Goal: Contribute content: Contribute content

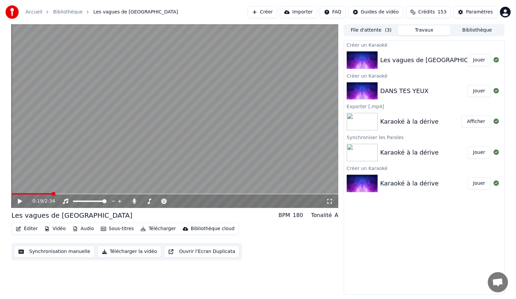
click at [395, 89] on div "DANS TES YEUX" at bounding box center [405, 90] width 48 height 9
drag, startPoint x: 483, startPoint y: 91, endPoint x: 479, endPoint y: 87, distance: 5.7
click at [479, 87] on button "Jouer" at bounding box center [480, 91] width 24 height 12
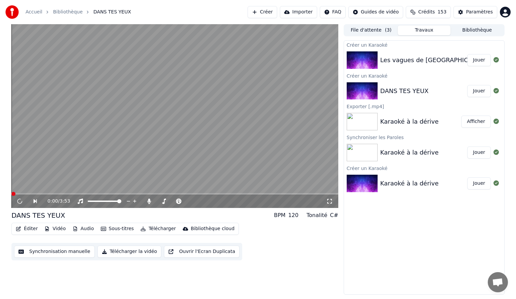
click at [479, 87] on button "Jouer" at bounding box center [480, 91] width 24 height 12
click at [200, 143] on video at bounding box center [174, 116] width 327 height 184
click at [94, 194] on span at bounding box center [53, 193] width 84 height 1
click at [89, 194] on span at bounding box center [50, 193] width 78 height 1
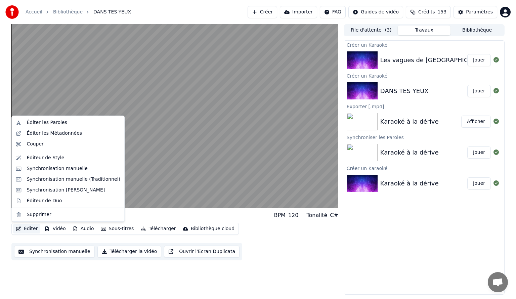
click at [27, 229] on button "Éditer" at bounding box center [26, 228] width 27 height 9
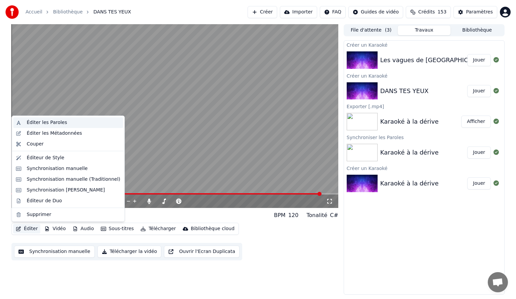
click at [42, 120] on div "Éditer les Paroles" at bounding box center [47, 122] width 40 height 7
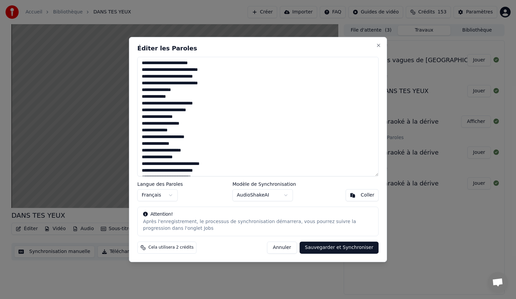
type textarea "**********"
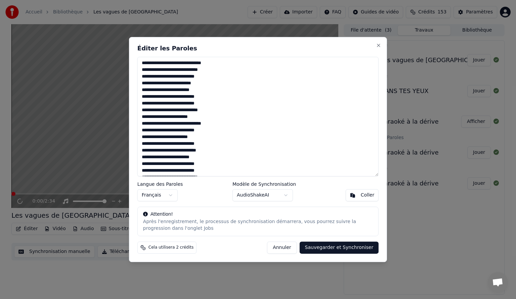
click at [190, 124] on textarea "**********" at bounding box center [258, 117] width 241 height 120
click at [288, 245] on button "Annuler" at bounding box center [282, 248] width 30 height 12
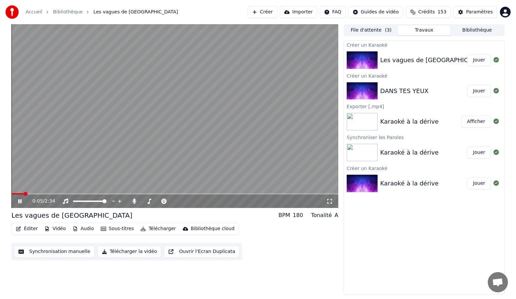
click at [479, 87] on button "Jouer" at bounding box center [480, 91] width 24 height 12
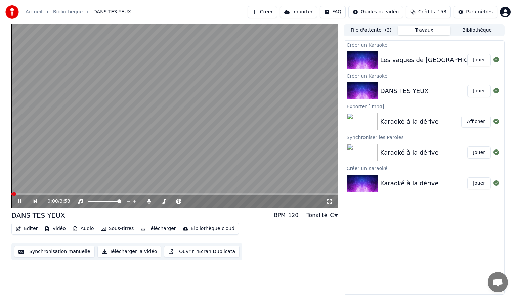
click at [153, 137] on video at bounding box center [174, 116] width 327 height 184
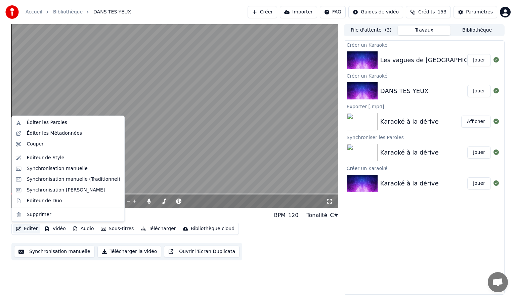
click at [26, 226] on button "Éditer" at bounding box center [26, 228] width 27 height 9
click at [46, 123] on div "Éditer les Paroles" at bounding box center [47, 122] width 40 height 7
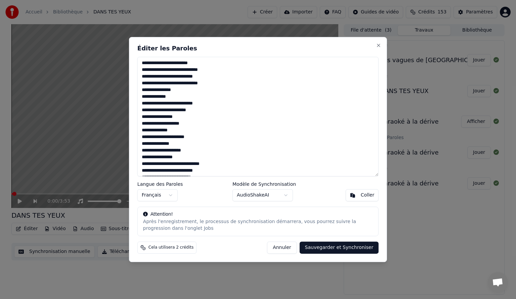
drag, startPoint x: 156, startPoint y: 131, endPoint x: 140, endPoint y: 130, distance: 16.2
click at [140, 130] on textarea "**********" at bounding box center [258, 117] width 241 height 120
click at [205, 77] on textarea "**********" at bounding box center [258, 117] width 241 height 120
type textarea "**********"
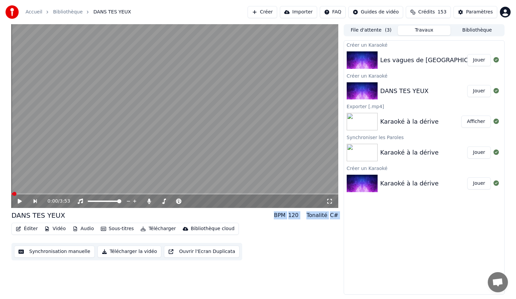
drag, startPoint x: 17, startPoint y: 200, endPoint x: 77, endPoint y: 239, distance: 70.9
click at [180, 247] on button "Ouvrir l'Ecran Duplicata" at bounding box center [202, 252] width 76 height 12
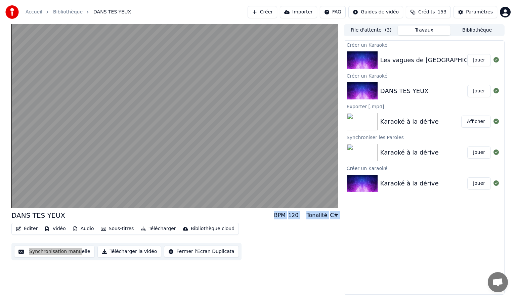
click at [31, 225] on button "Éditer" at bounding box center [26, 228] width 27 height 9
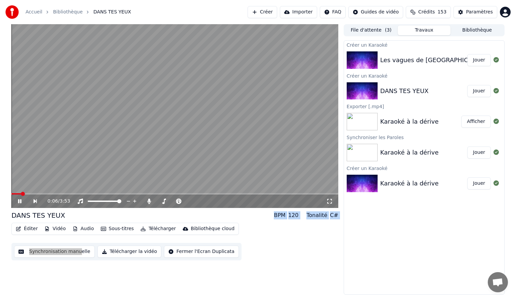
click at [142, 73] on video at bounding box center [174, 116] width 327 height 184
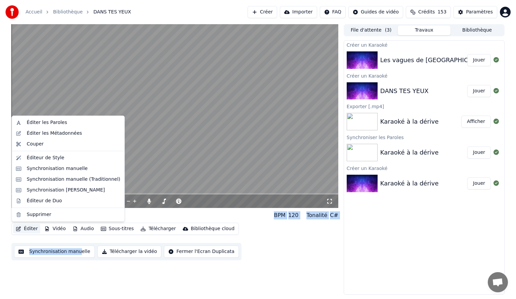
click at [23, 229] on button "Éditer" at bounding box center [26, 228] width 27 height 9
click at [39, 130] on div "Éditer les Métadonnées" at bounding box center [54, 133] width 55 height 7
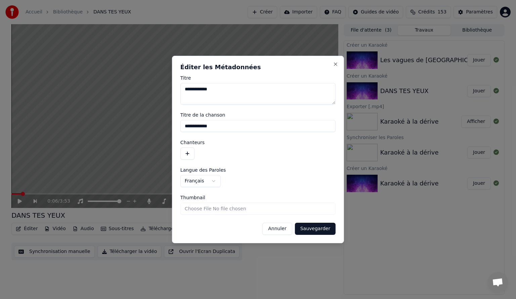
drag, startPoint x: 242, startPoint y: 89, endPoint x: 179, endPoint y: 90, distance: 62.9
click at [179, 90] on div "**********" at bounding box center [258, 150] width 172 height 188
click at [308, 224] on button "Sauvegarder" at bounding box center [315, 229] width 41 height 12
type textarea "****"
click at [282, 226] on button "Annuler" at bounding box center [278, 229] width 30 height 12
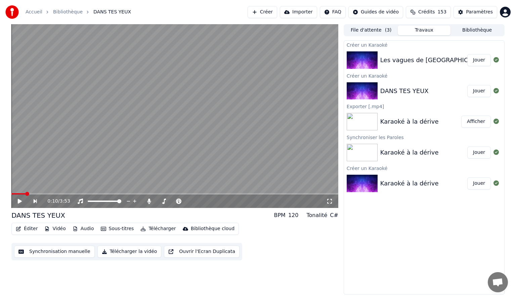
click at [25, 194] on span at bounding box center [174, 193] width 327 height 1
click at [18, 202] on icon at bounding box center [20, 201] width 4 height 5
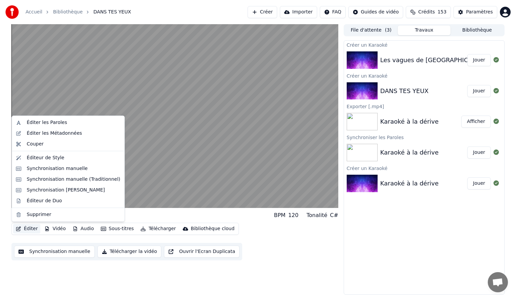
click at [29, 226] on button "Éditer" at bounding box center [26, 228] width 27 height 9
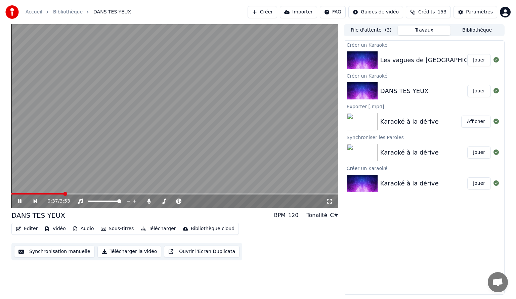
drag, startPoint x: 154, startPoint y: 116, endPoint x: 65, endPoint y: 192, distance: 117.3
click at [65, 192] on div "0:37 / 3:53" at bounding box center [174, 116] width 327 height 184
click at [51, 192] on span at bounding box center [53, 194] width 4 height 4
click at [43, 194] on span at bounding box center [27, 193] width 32 height 1
click at [21, 200] on icon at bounding box center [24, 201] width 15 height 5
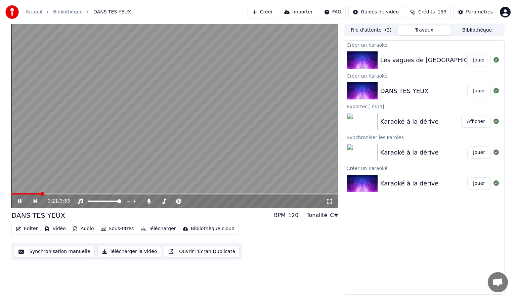
click at [41, 192] on span at bounding box center [42, 194] width 4 height 4
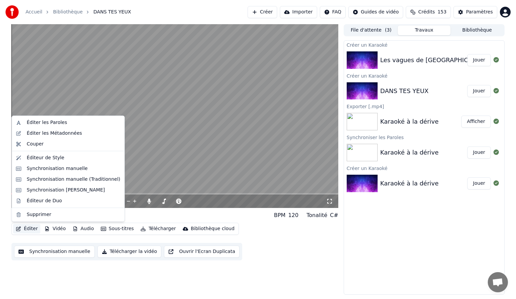
click at [34, 227] on button "Éditer" at bounding box center [26, 228] width 27 height 9
click at [47, 121] on div "Éditer les Paroles" at bounding box center [47, 122] width 40 height 7
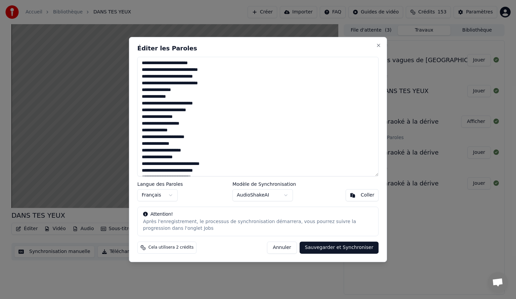
click at [206, 77] on textarea "**********" at bounding box center [258, 117] width 241 height 120
click at [204, 76] on textarea "**********" at bounding box center [258, 117] width 241 height 120
type textarea "**********"
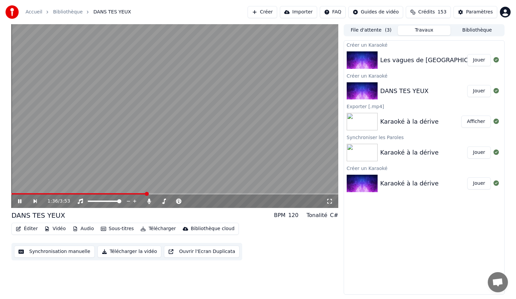
click at [85, 159] on video at bounding box center [174, 116] width 327 height 184
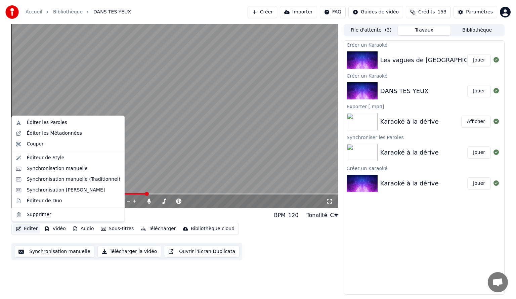
click at [28, 230] on button "Éditer" at bounding box center [26, 228] width 27 height 9
click at [58, 119] on div "Éditer les Paroles" at bounding box center [47, 122] width 40 height 7
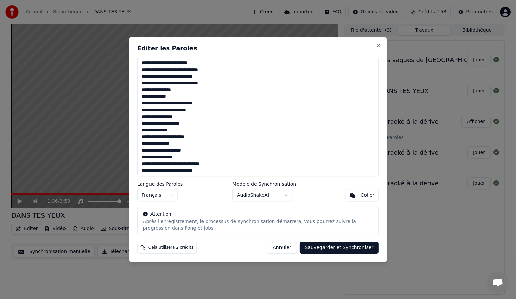
click at [202, 73] on textarea "**********" at bounding box center [258, 117] width 241 height 120
click at [204, 75] on textarea "**********" at bounding box center [258, 117] width 241 height 120
click at [154, 128] on textarea "**********" at bounding box center [258, 117] width 241 height 120
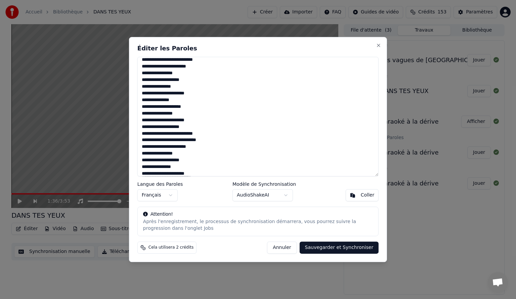
scroll to position [168, 0]
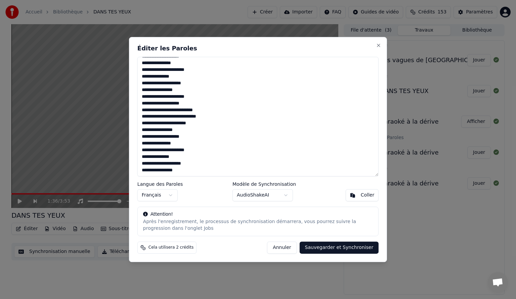
type textarea "**********"
click at [339, 244] on button "Sauvegarder et Synchroniser" at bounding box center [339, 248] width 79 height 12
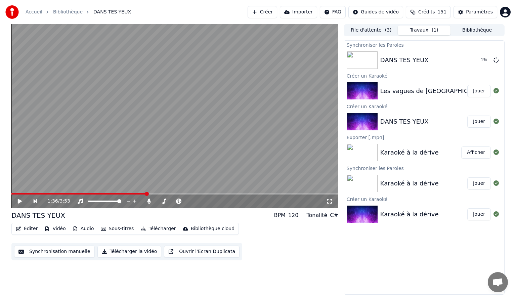
click at [416, 92] on div "Les vagues de [GEOGRAPHIC_DATA]" at bounding box center [435, 90] width 109 height 9
click at [497, 89] on icon at bounding box center [496, 90] width 5 height 5
click at [481, 89] on button "Jouer" at bounding box center [480, 91] width 24 height 12
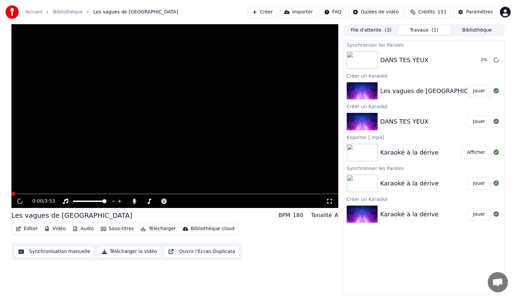
click at [481, 89] on button "Jouer" at bounding box center [480, 91] width 24 height 12
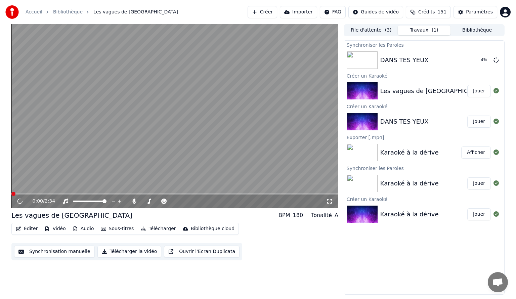
click at [70, 168] on video at bounding box center [174, 116] width 327 height 184
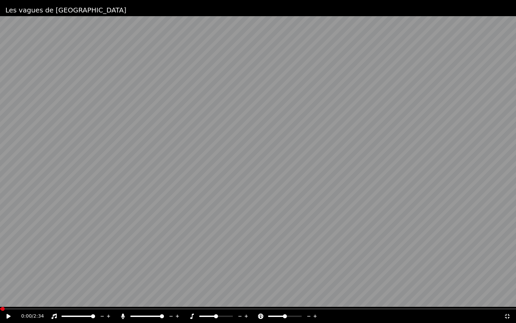
click at [10, 299] on icon at bounding box center [9, 316] width 4 height 5
click at [365, 117] on video at bounding box center [258, 161] width 516 height 323
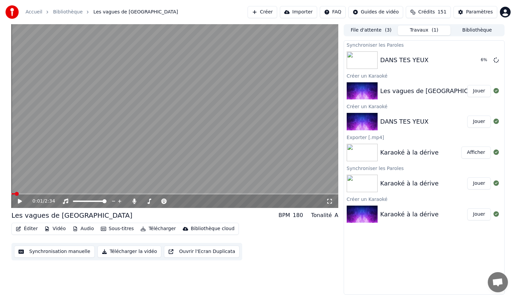
click at [20, 202] on icon at bounding box center [20, 201] width 4 height 5
click at [20, 200] on icon at bounding box center [25, 201] width 16 height 5
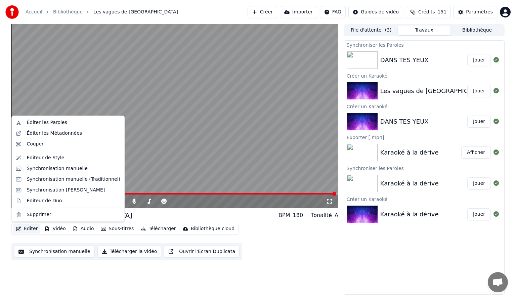
click at [26, 226] on button "Éditer" at bounding box center [26, 228] width 27 height 9
click at [50, 120] on div "Éditer les Paroles" at bounding box center [47, 122] width 40 height 7
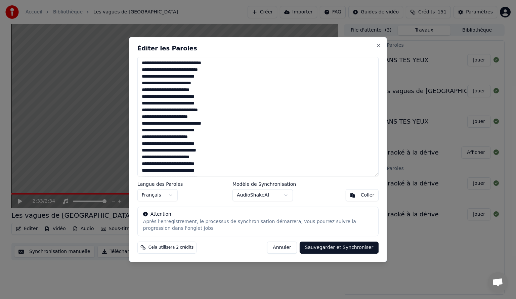
click at [153, 74] on textarea "**********" at bounding box center [258, 117] width 241 height 120
click at [185, 76] on textarea "**********" at bounding box center [258, 117] width 241 height 120
click at [163, 106] on textarea "**********" at bounding box center [258, 117] width 241 height 120
click at [163, 111] on textarea "**********" at bounding box center [258, 117] width 241 height 120
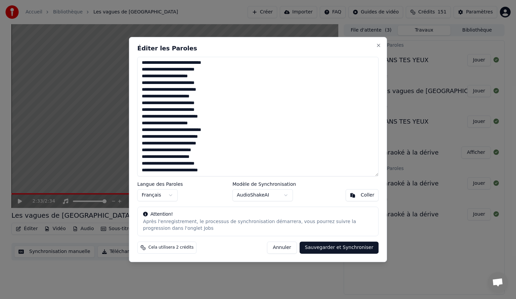
type textarea "**********"
click at [329, 246] on button "Sauvegarder et Synchroniser" at bounding box center [339, 248] width 79 height 12
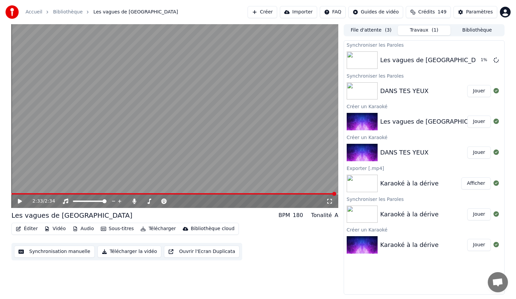
click at [478, 89] on button "Jouer" at bounding box center [480, 91] width 24 height 12
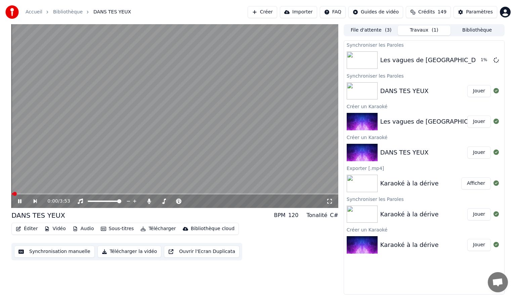
click at [136, 100] on video at bounding box center [174, 116] width 327 height 184
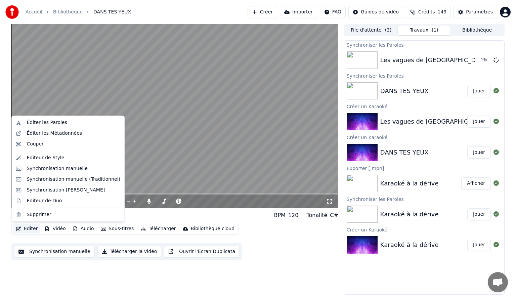
click at [28, 226] on button "Éditer" at bounding box center [26, 228] width 27 height 9
click at [51, 167] on div "Synchronisation manuelle" at bounding box center [57, 168] width 61 height 7
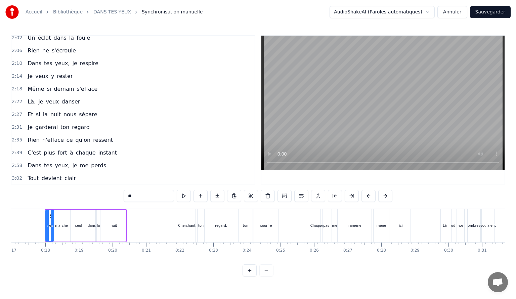
scroll to position [371, 0]
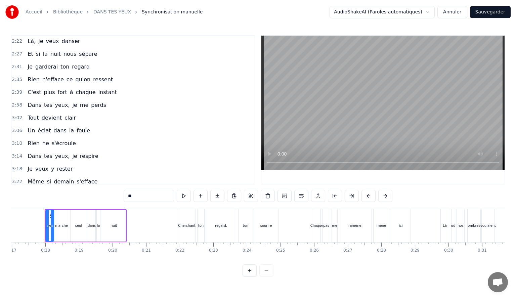
drag, startPoint x: 74, startPoint y: 258, endPoint x: 342, endPoint y: 248, distance: 268.5
click at [342, 248] on div "Je marche seul dans la nuit Cherchant ton regard, ton sourire Chaque pas me ram…" at bounding box center [258, 234] width 495 height 50
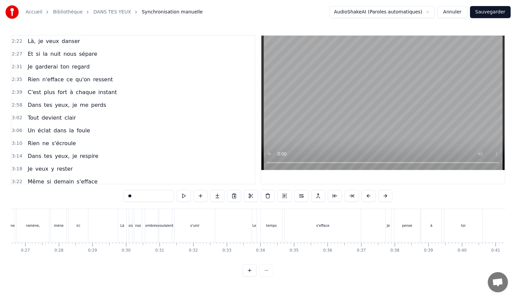
scroll to position [0, 920]
drag, startPoint x: 88, startPoint y: 258, endPoint x: 249, endPoint y: 264, distance: 161.5
click at [249, 259] on div "Je marche seul dans la nuit Cherchant ton regard, ton sourire Chaque pas me ram…" at bounding box center [258, 234] width 495 height 50
click at [61, 191] on span "danser" at bounding box center [71, 195] width 20 height 8
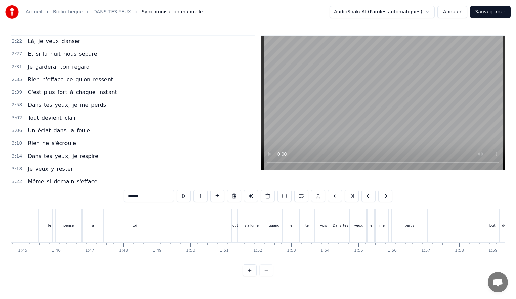
scroll to position [0, 6944]
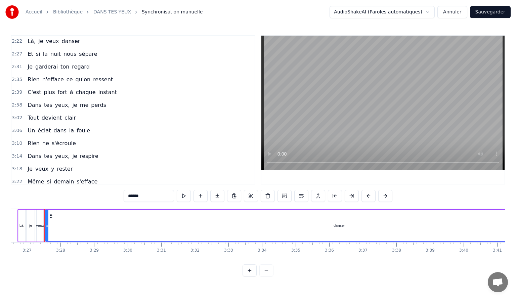
click at [338, 224] on div "danser" at bounding box center [339, 225] width 11 height 5
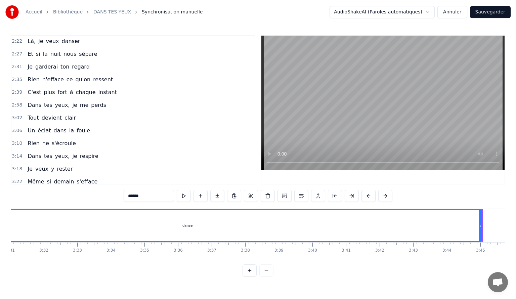
scroll to position [0, 7096]
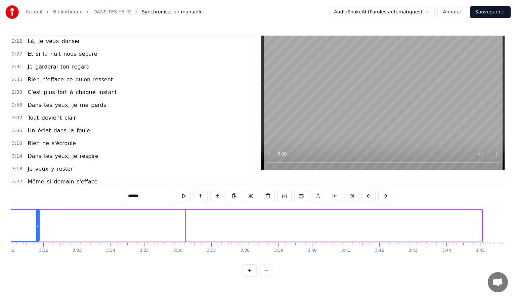
drag, startPoint x: 479, startPoint y: 225, endPoint x: 36, endPoint y: 207, distance: 443.2
click at [36, 207] on div "0:17 Je marche seul dans la nuit 0:21 Cherchant ton regard, ton sourire 0:25 Ch…" at bounding box center [258, 156] width 495 height 242
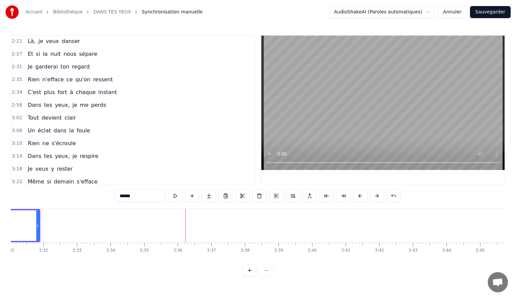
drag, startPoint x: 463, startPoint y: 258, endPoint x: 441, endPoint y: 257, distance: 22.2
click at [441, 257] on div "Je marche seul dans la nuit Cherchant ton regard, ton sourire Chaque pas me ram…" at bounding box center [258, 234] width 495 height 50
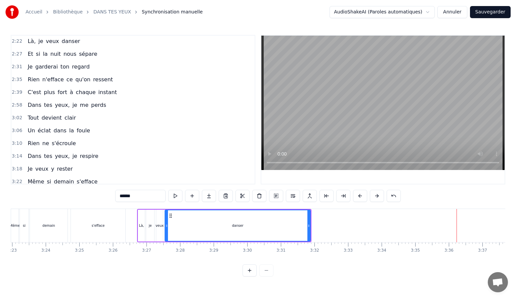
scroll to position [0, 6816]
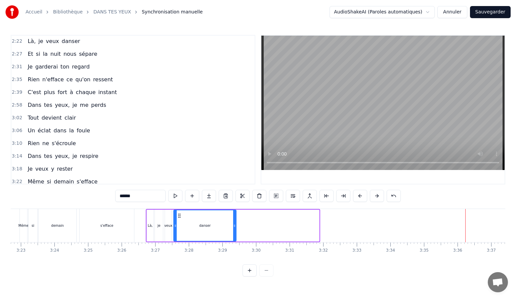
drag, startPoint x: 316, startPoint y: 224, endPoint x: 233, endPoint y: 229, distance: 83.2
click at [233, 229] on div at bounding box center [234, 225] width 3 height 31
click at [91, 221] on div "s'efface" at bounding box center [107, 225] width 54 height 33
type input "********"
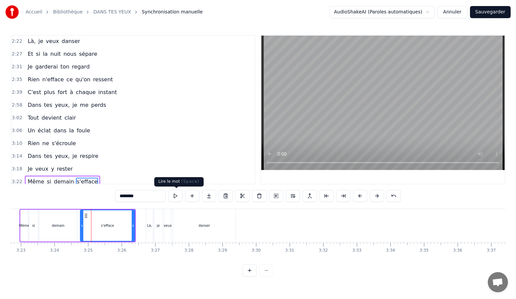
click at [174, 195] on button at bounding box center [175, 196] width 14 height 12
click at [163, 150] on div "3:14 Dans tes yeux, je respire" at bounding box center [132, 156] width 243 height 13
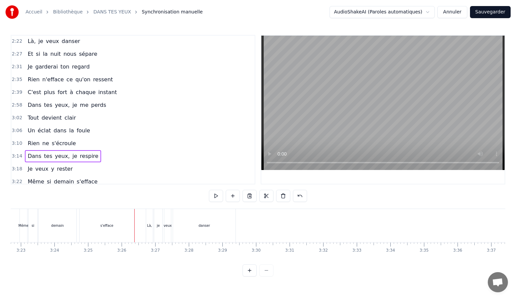
scroll to position [0, 6498]
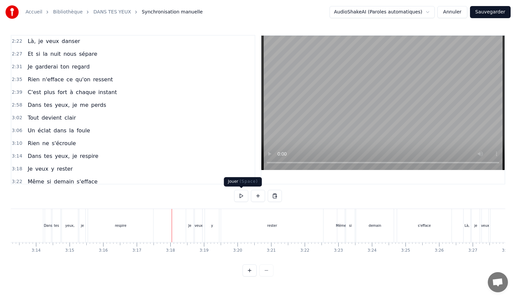
click at [240, 196] on button at bounding box center [241, 196] width 14 height 12
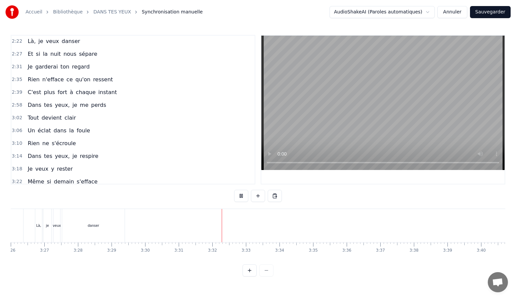
click at [487, 5] on div "Accueil Bibliothèque DANS TES YEUX Synchronisation manuelle AudioShakeAI (Parol…" at bounding box center [258, 12] width 516 height 24
click at [487, 8] on button "Sauvegarder" at bounding box center [490, 12] width 41 height 12
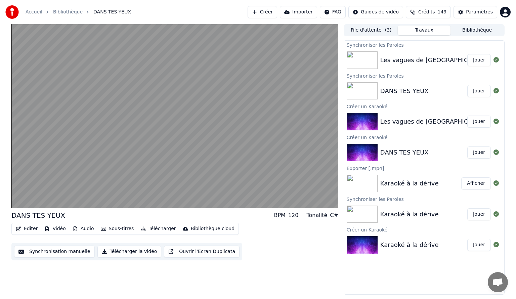
click at [479, 87] on button "Jouer" at bounding box center [480, 91] width 24 height 12
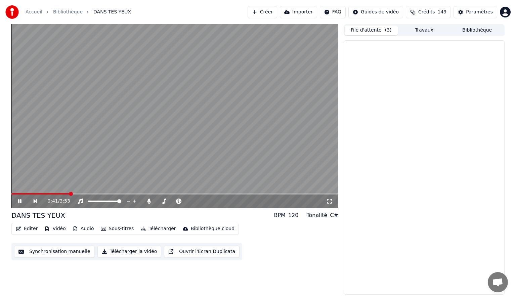
click at [370, 28] on button "File d'attente ( 3 )" at bounding box center [371, 31] width 53 height 10
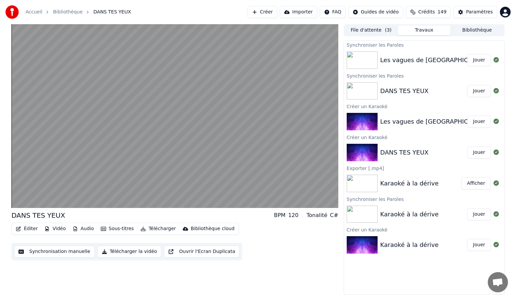
click at [422, 28] on button "Travaux" at bounding box center [424, 31] width 53 height 10
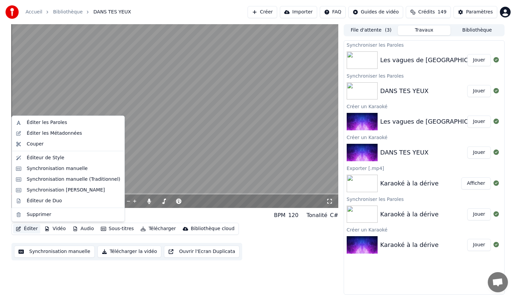
click at [29, 225] on button "Éditer" at bounding box center [26, 228] width 27 height 9
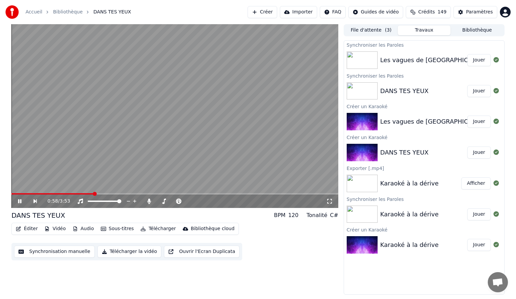
click at [164, 107] on video at bounding box center [174, 116] width 327 height 184
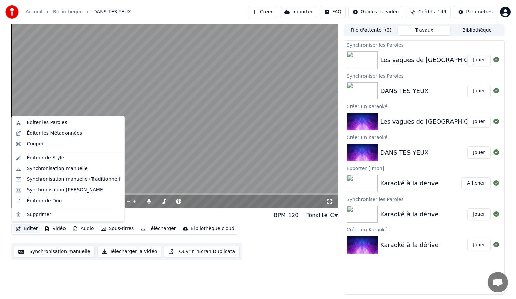
click at [27, 230] on button "Éditer" at bounding box center [26, 228] width 27 height 9
click at [46, 120] on div "Éditer les Paroles" at bounding box center [47, 122] width 40 height 7
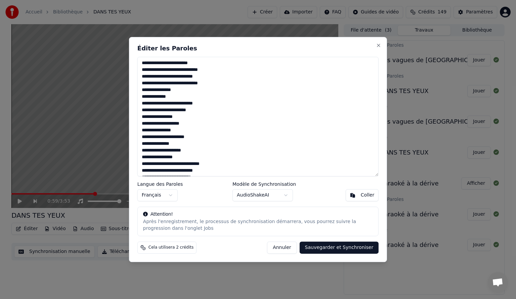
click at [206, 77] on textarea "**********" at bounding box center [258, 117] width 241 height 120
click at [350, 246] on button "Sauvegarder et Synchroniser" at bounding box center [339, 248] width 79 height 12
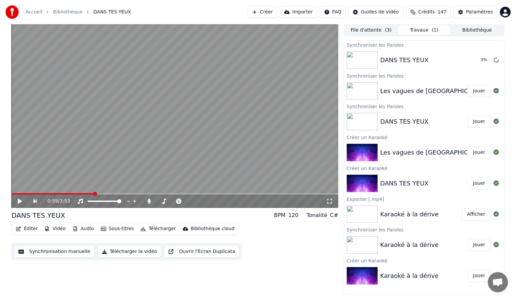
click at [362, 91] on img at bounding box center [362, 90] width 31 height 17
click at [480, 90] on button "Jouer" at bounding box center [480, 91] width 24 height 12
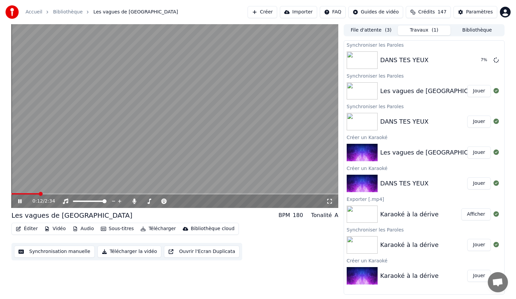
click at [102, 159] on video at bounding box center [174, 116] width 327 height 184
click at [365, 54] on img at bounding box center [362, 59] width 31 height 17
click at [482, 56] on button "Jouer" at bounding box center [480, 60] width 24 height 12
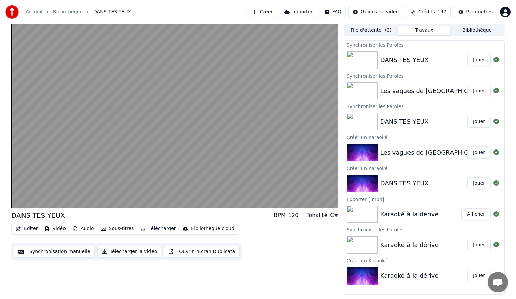
click at [182, 114] on video at bounding box center [174, 116] width 327 height 184
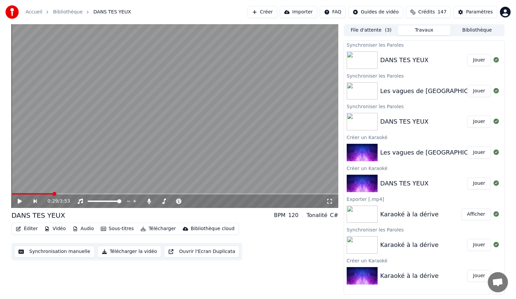
click at [182, 114] on video at bounding box center [174, 116] width 327 height 184
click at [195, 117] on video at bounding box center [174, 116] width 327 height 184
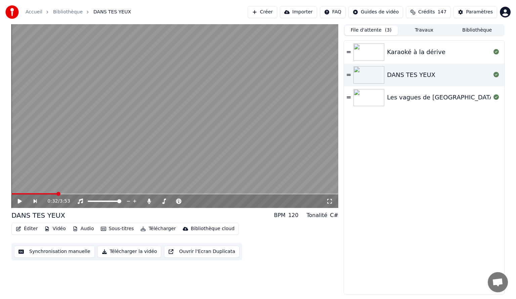
click at [376, 31] on button "File d'attente ( 3 )" at bounding box center [371, 31] width 53 height 10
click at [415, 75] on div "DANS TES YEUX" at bounding box center [411, 74] width 48 height 9
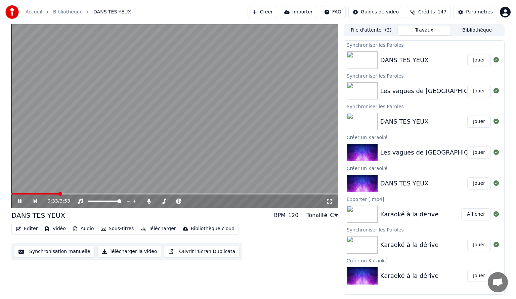
click at [422, 27] on button "Travaux" at bounding box center [424, 31] width 53 height 10
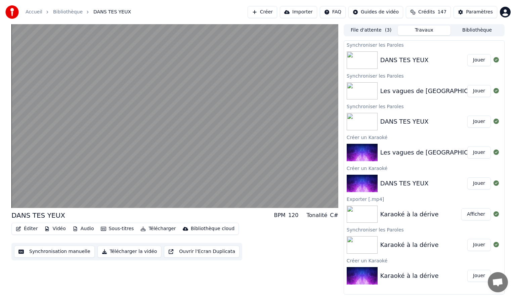
click at [389, 55] on div "DANS TES YEUX" at bounding box center [405, 59] width 48 height 9
click at [364, 58] on img at bounding box center [362, 59] width 31 height 17
click at [479, 59] on button "Jouer" at bounding box center [480, 60] width 24 height 12
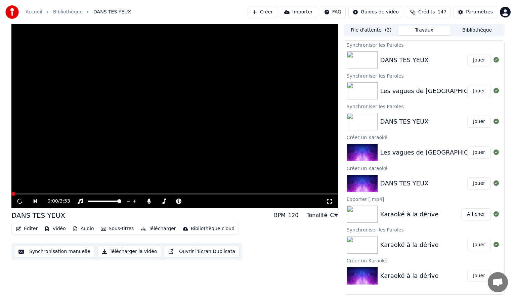
click at [479, 59] on button "Jouer" at bounding box center [480, 60] width 24 height 12
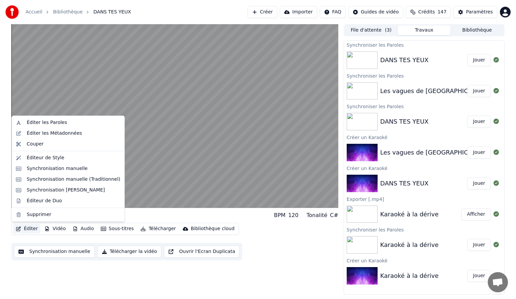
click at [30, 226] on button "Éditer" at bounding box center [26, 228] width 27 height 9
click at [54, 122] on div "Éditer les Paroles" at bounding box center [47, 122] width 40 height 7
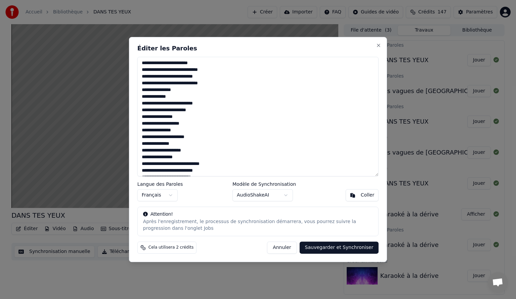
click at [202, 74] on textarea "**********" at bounding box center [258, 117] width 241 height 120
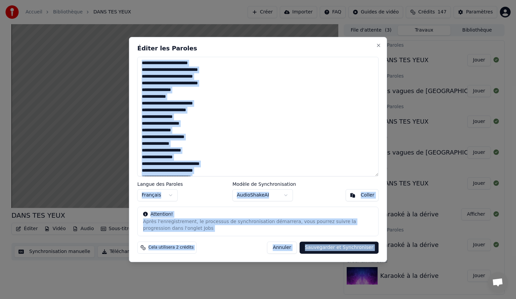
drag, startPoint x: 264, startPoint y: 51, endPoint x: 378, endPoint y: 44, distance: 114.2
click at [378, 44] on div "Éditer les Paroles Langue des Paroles Français Modèle de Synchronisation AudioS…" at bounding box center [258, 149] width 258 height 225
click at [378, 44] on button "Close" at bounding box center [378, 45] width 5 height 5
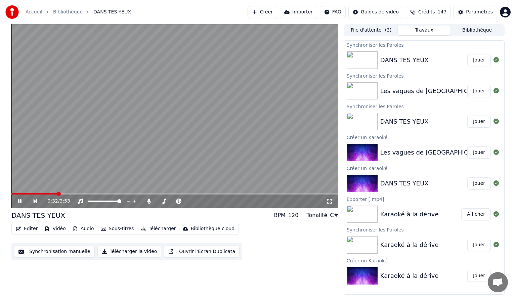
click at [52, 193] on video at bounding box center [174, 116] width 327 height 184
click at [56, 194] on span at bounding box center [33, 193] width 45 height 1
click at [56, 194] on span at bounding box center [57, 194] width 4 height 4
click at [50, 193] on span at bounding box center [30, 193] width 39 height 1
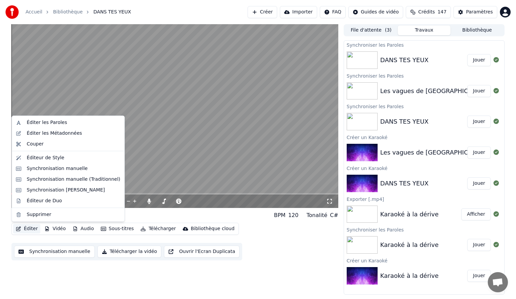
click at [27, 227] on button "Éditer" at bounding box center [26, 228] width 27 height 9
click at [63, 166] on div "Synchronisation manuelle" at bounding box center [57, 168] width 61 height 7
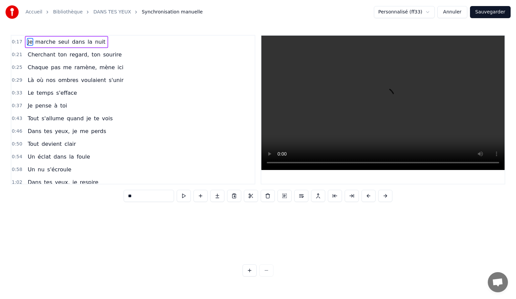
scroll to position [0, 571]
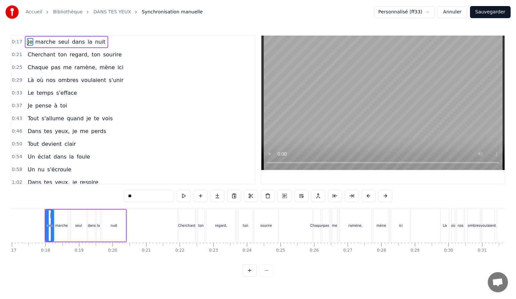
click at [99, 69] on span "mène" at bounding box center [107, 68] width 16 height 8
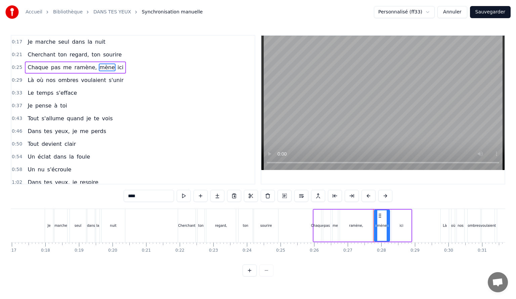
click at [99, 64] on span "mène" at bounding box center [107, 68] width 16 height 8
click at [381, 225] on div "mène" at bounding box center [382, 225] width 9 height 5
click at [99, 66] on span "mène" at bounding box center [107, 68] width 16 height 8
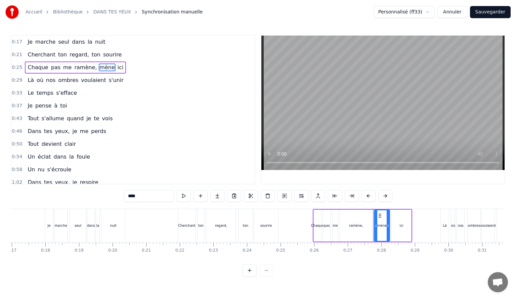
click at [99, 64] on span "mène" at bounding box center [107, 68] width 16 height 8
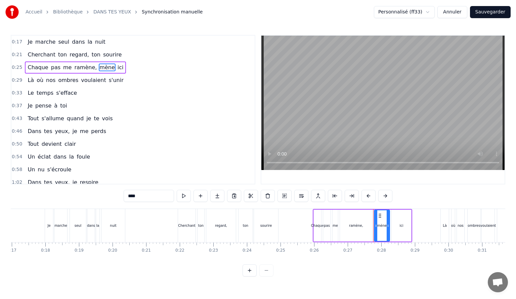
click at [99, 64] on span "mène" at bounding box center [107, 68] width 16 height 8
click at [379, 224] on div "mène" at bounding box center [382, 225] width 9 height 5
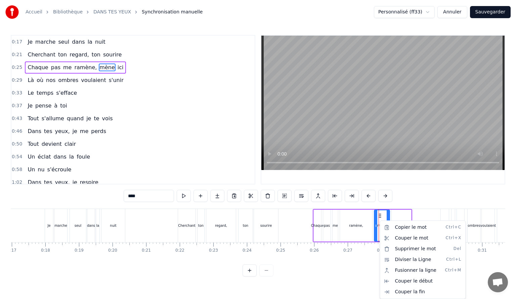
click at [149, 194] on html "Accueil Bibliothèque DANS TES YEUX Synchronisation manuelle Personnalisé (ff33)…" at bounding box center [258, 143] width 516 height 287
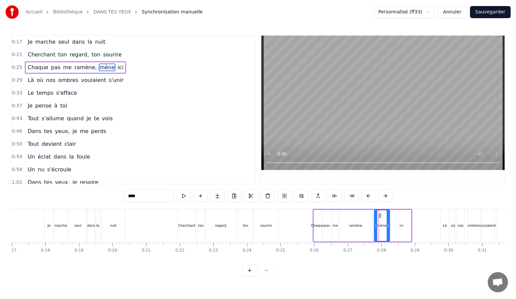
click at [149, 194] on input "****" at bounding box center [149, 196] width 50 height 12
type input "****"
click at [195, 145] on div "0:50 Tout devient clair" at bounding box center [132, 144] width 243 height 13
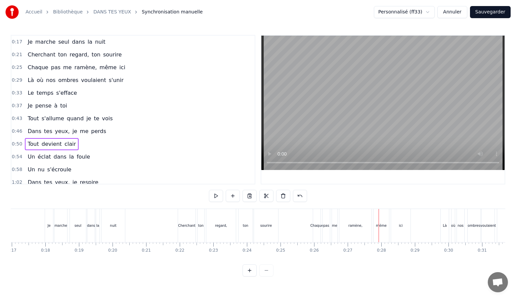
scroll to position [0, 1672]
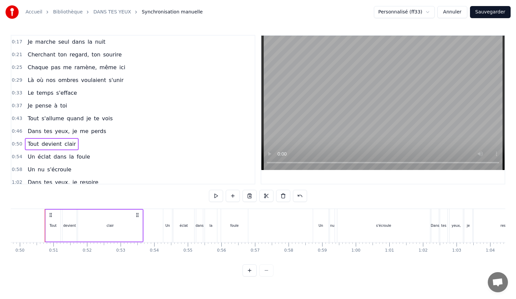
click at [31, 166] on span "Un" at bounding box center [31, 170] width 9 height 8
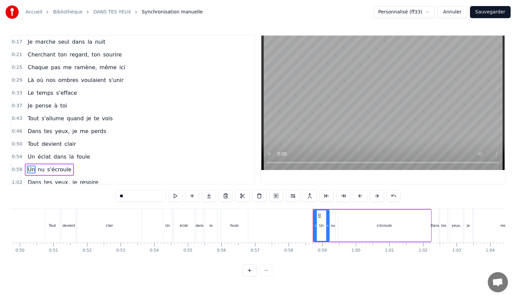
scroll to position [55, 0]
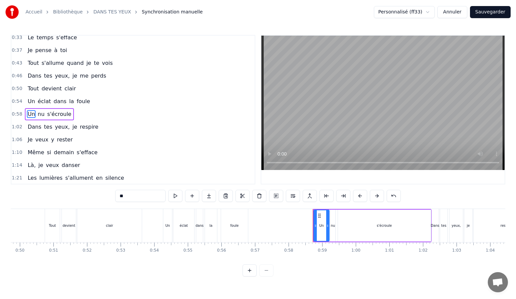
drag, startPoint x: 140, startPoint y: 196, endPoint x: 112, endPoint y: 199, distance: 28.0
click at [112, 199] on div "0:17 Je marche seul dans la nuit 0:21 Cherchant ton regard, ton sourire 0:25 Ch…" at bounding box center [258, 156] width 495 height 242
type input "*"
click at [44, 110] on span "nu" at bounding box center [46, 114] width 8 height 8
click at [130, 191] on input "**" at bounding box center [140, 196] width 50 height 12
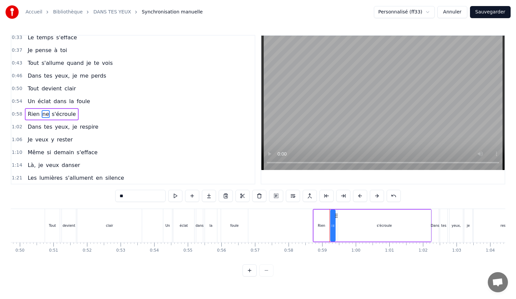
scroll to position [0, 0]
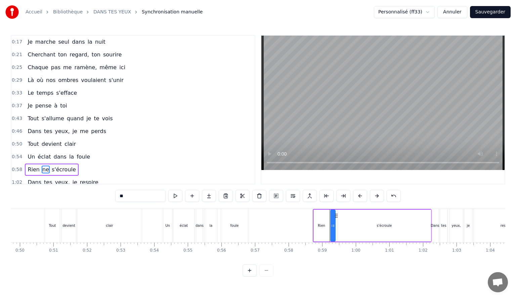
type input "**"
click at [176, 93] on div "0:33 Le temps s'efface" at bounding box center [132, 93] width 243 height 13
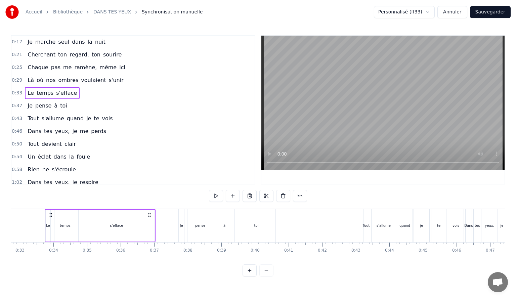
click at [13, 40] on span "0:17" at bounding box center [17, 42] width 10 height 7
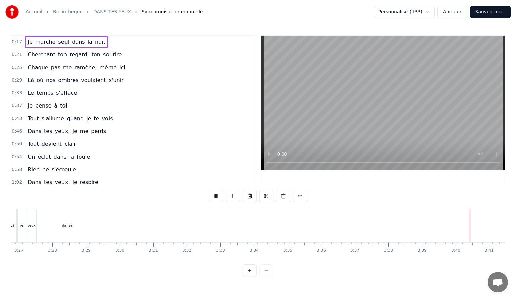
scroll to position [0, 7371]
click at [486, 10] on button "Sauvegarder" at bounding box center [490, 12] width 41 height 12
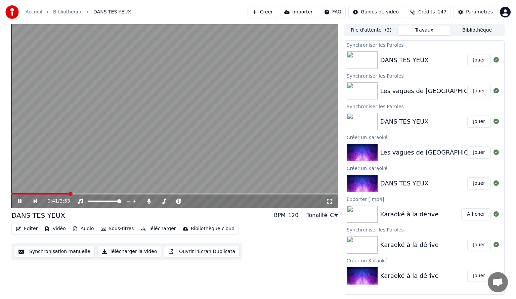
click at [328, 201] on icon at bounding box center [329, 201] width 7 height 5
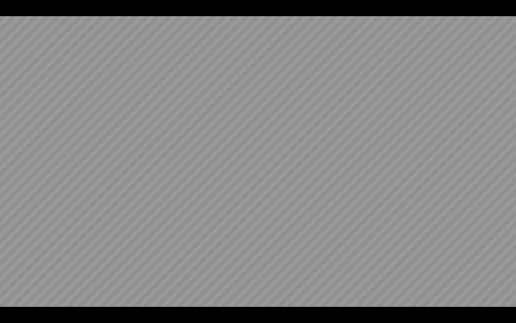
click at [395, 254] on video at bounding box center [258, 161] width 516 height 323
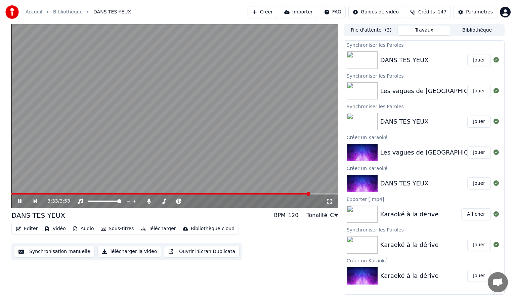
click at [121, 249] on button "Télécharger la vidéo" at bounding box center [130, 252] width 64 height 12
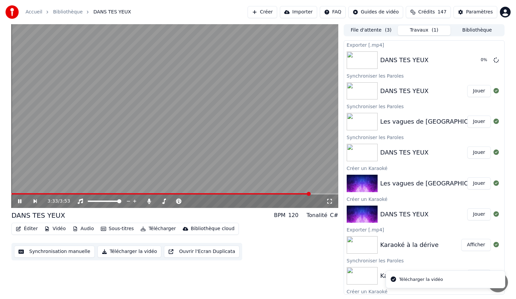
click at [121, 249] on button "Télécharger la vidéo" at bounding box center [130, 252] width 64 height 12
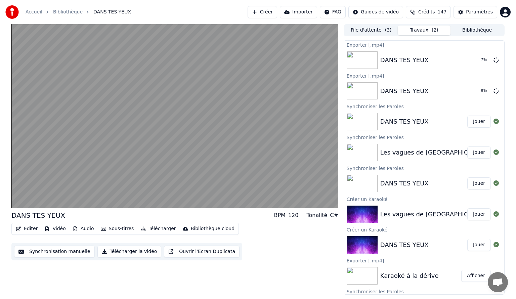
click at [474, 151] on button "Jouer" at bounding box center [480, 153] width 24 height 12
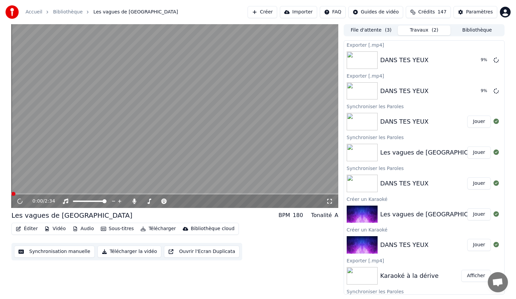
click at [79, 148] on video at bounding box center [174, 116] width 327 height 184
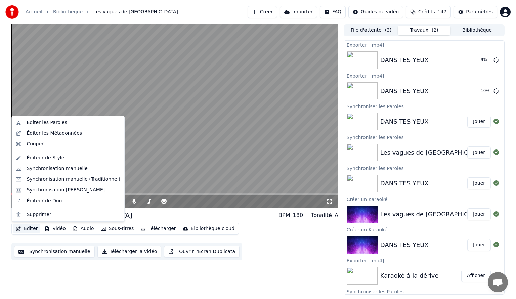
click at [26, 227] on button "Éditer" at bounding box center [26, 228] width 27 height 9
click at [68, 165] on div "Synchronisation manuelle" at bounding box center [57, 168] width 61 height 7
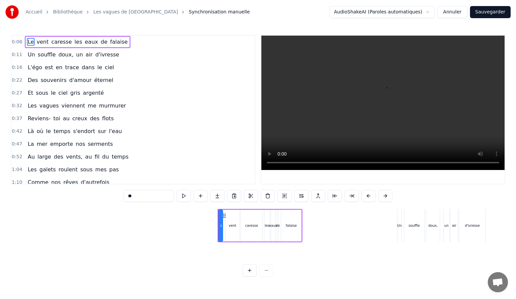
scroll to position [0, 173]
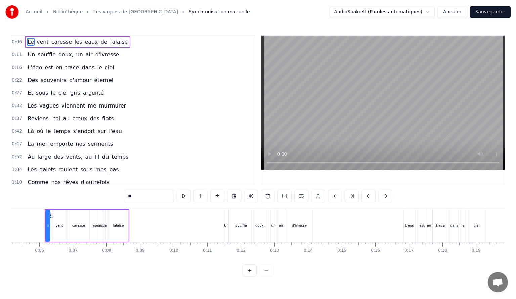
click at [84, 41] on span "eaux" at bounding box center [91, 42] width 14 height 8
drag, startPoint x: 144, startPoint y: 195, endPoint x: 122, endPoint y: 192, distance: 21.4
click at [122, 192] on div "0:06 Le vent caresse les eaux de falaise 0:11 Un souffle doux, un air d'ivresse…" at bounding box center [258, 156] width 495 height 242
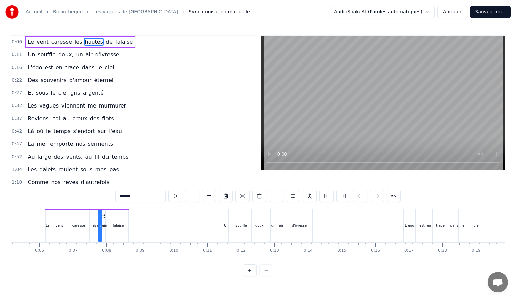
type input "******"
click at [144, 167] on div "1:04 Les galets roulent sous mes pas" at bounding box center [132, 169] width 243 height 13
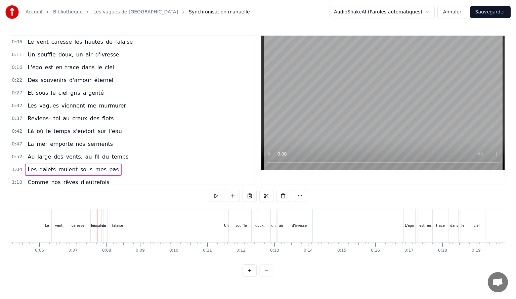
scroll to position [0, 2146]
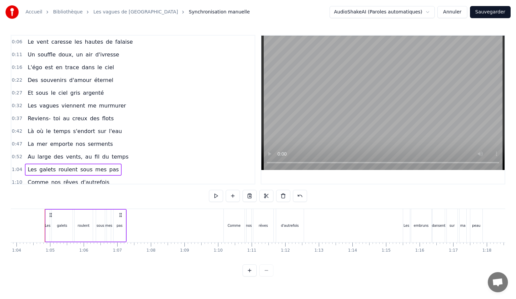
click at [37, 70] on span "L'égo" at bounding box center [35, 68] width 16 height 8
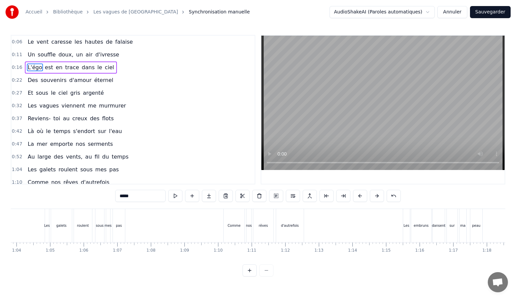
scroll to position [0, 532]
click at [135, 193] on input "*****" at bounding box center [140, 196] width 50 height 12
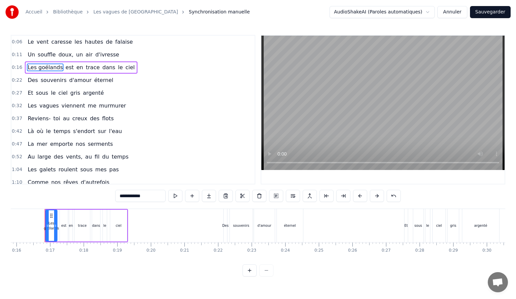
type input "**********"
click at [161, 94] on div "0:27 Et sous le ciel gris argenté" at bounding box center [132, 93] width 243 height 13
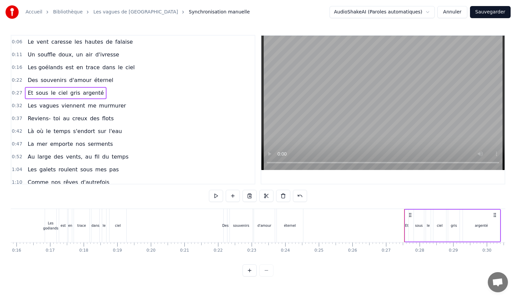
click at [53, 117] on span "toi" at bounding box center [57, 119] width 8 height 8
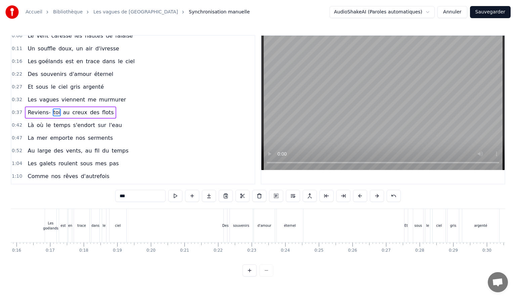
scroll to position [0, 1257]
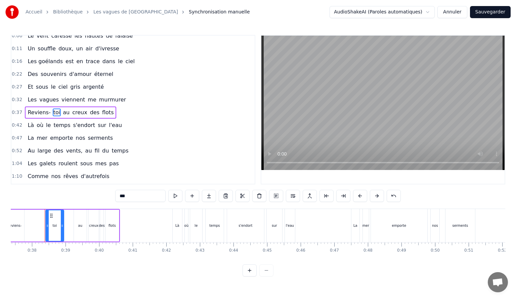
click at [133, 197] on input "***" at bounding box center [140, 196] width 50 height 12
type input "*"
type input "***"
click at [175, 145] on div "0:52 Au large des vents, au fil du temps" at bounding box center [132, 151] width 243 height 13
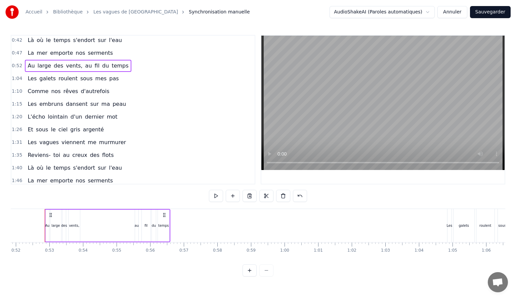
scroll to position [94, 0]
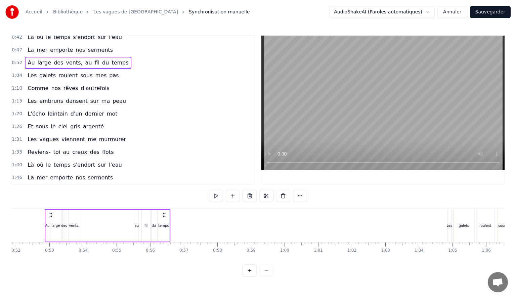
click at [53, 148] on span "toi" at bounding box center [57, 152] width 8 height 8
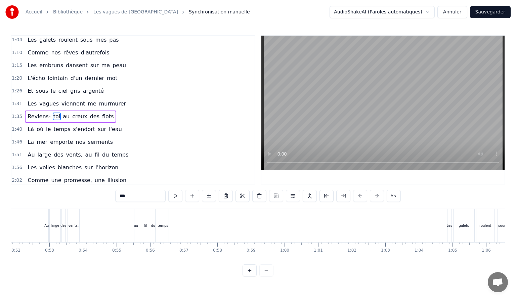
scroll to position [0, 3210]
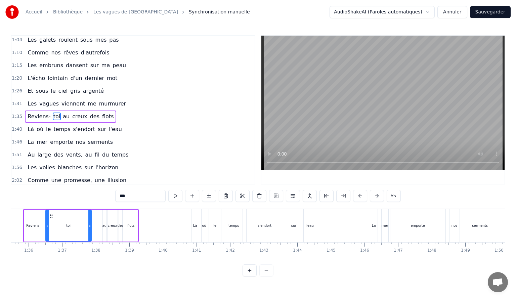
click at [132, 191] on input "***" at bounding box center [140, 196] width 50 height 12
type input "*"
type input "***"
click at [199, 115] on div "1:35 Reviens- moi au creux des flots" at bounding box center [132, 116] width 243 height 13
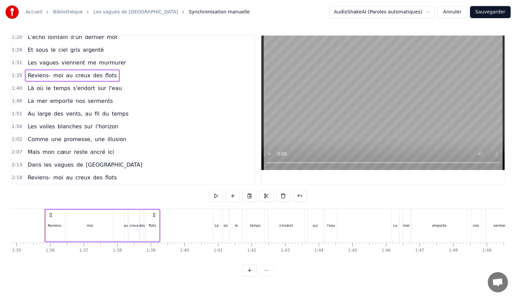
scroll to position [173, 0]
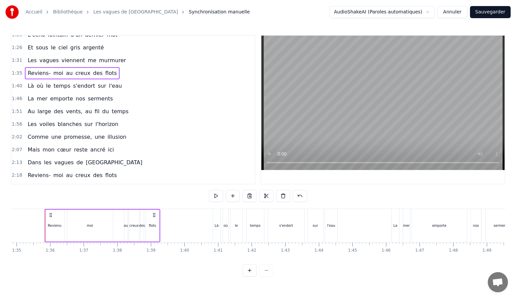
click at [249, 132] on div "0:06 Le vent caresse les hautes de falaise 0:11 Un souffle doux, un air d'ivres…" at bounding box center [133, 110] width 245 height 150
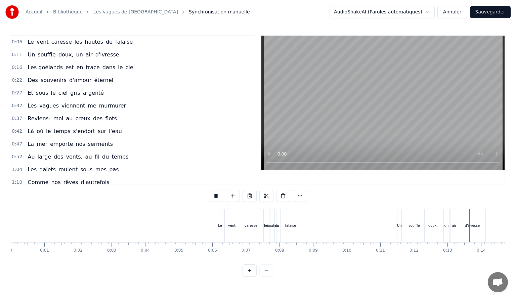
scroll to position [0, 429]
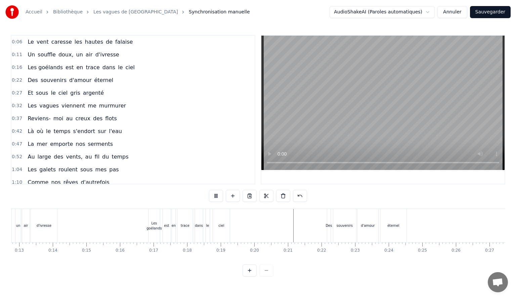
click at [65, 64] on span "est" at bounding box center [69, 68] width 9 height 8
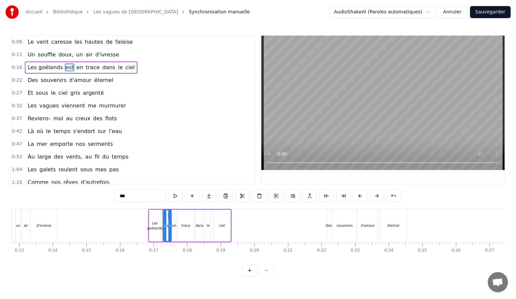
click at [134, 198] on input "***" at bounding box center [140, 196] width 50 height 12
type input "*"
click at [68, 64] on span "en" at bounding box center [72, 68] width 8 height 8
click at [130, 192] on input "**" at bounding box center [140, 196] width 50 height 12
type input "*"
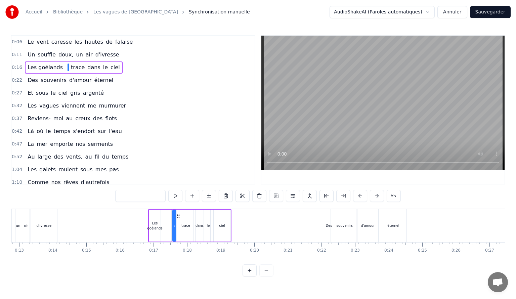
click at [72, 65] on span "trace" at bounding box center [77, 68] width 15 height 8
click at [136, 195] on input "*****" at bounding box center [140, 196] width 50 height 12
type input "*******"
click at [172, 163] on div "1:04 Les galets roulent sous mes pas" at bounding box center [132, 169] width 243 height 13
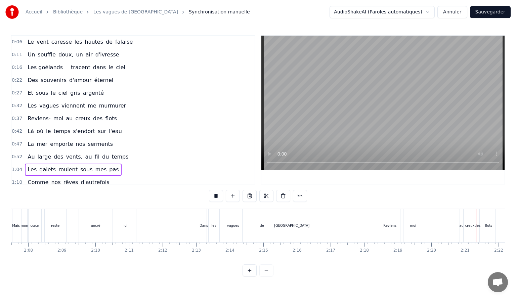
scroll to position [0, 4684]
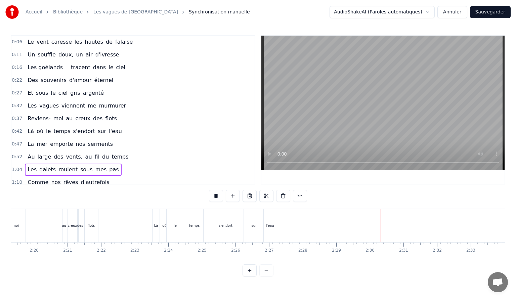
click at [494, 11] on button "Sauvegarder" at bounding box center [490, 12] width 41 height 12
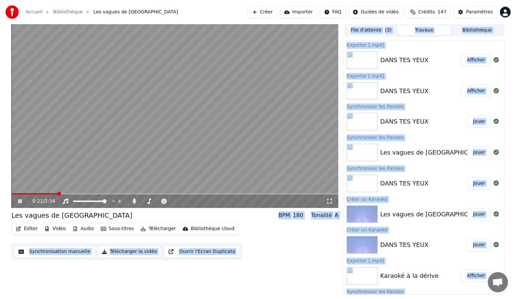
drag, startPoint x: 52, startPoint y: 195, endPoint x: 27, endPoint y: 192, distance: 25.0
click at [27, 192] on video at bounding box center [174, 116] width 327 height 184
click at [11, 192] on span at bounding box center [13, 194] width 4 height 4
click at [164, 115] on video at bounding box center [174, 116] width 327 height 184
click at [280, 263] on div "0:03 / 2:34 Les vagues de normandie BPM 180 Tonalité A Éditer Vidéo Audio Sous-…" at bounding box center [174, 159] width 327 height 271
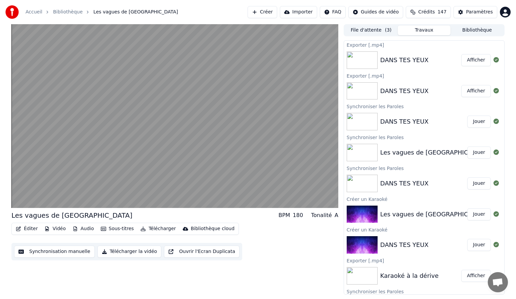
click at [468, 149] on button "Jouer" at bounding box center [480, 153] width 24 height 12
click at [132, 246] on button "Télécharger la vidéo" at bounding box center [130, 252] width 64 height 12
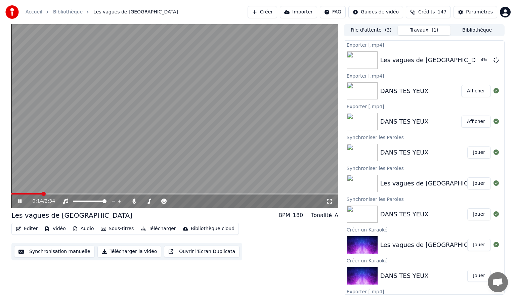
click at [193, 142] on video at bounding box center [174, 116] width 327 height 184
